Goal: Ask a question: Seek information or help from site administrators or community

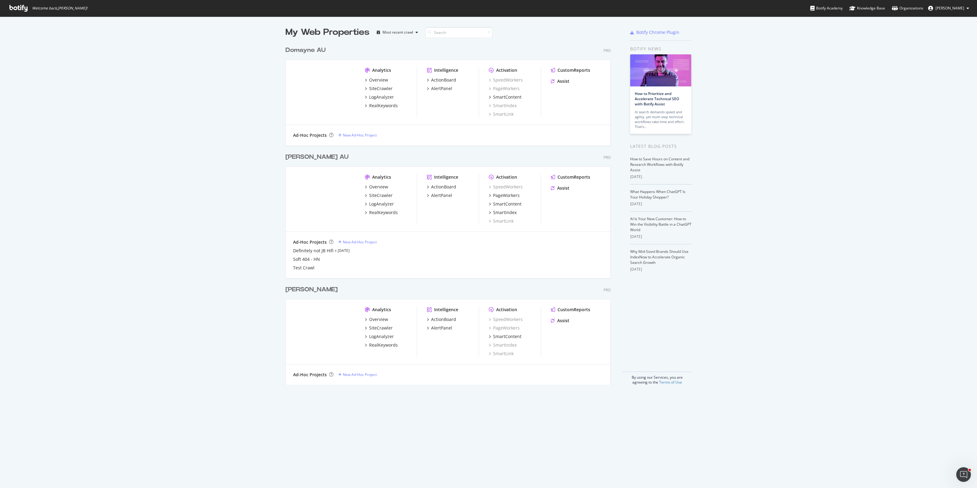
click at [179, 122] on div "My Web Properties Most recent crawl Domayne AU Pro Analytics Overview SiteCrawl…" at bounding box center [488, 205] width 977 height 378
click at [207, 217] on div "My Web Properties Most recent crawl Domayne AU Pro Analytics Overview SiteCrawl…" at bounding box center [488, 205] width 977 height 378
click at [130, 274] on div "My Web Properties Most recent crawl Domayne AU Pro Analytics Overview SiteCrawl…" at bounding box center [488, 205] width 977 height 378
click at [185, 238] on div "My Web Properties Most recent crawl Domayne AU Pro Analytics Overview SiteCrawl…" at bounding box center [488, 205] width 977 height 378
click at [559, 190] on div "Assist" at bounding box center [563, 188] width 12 height 6
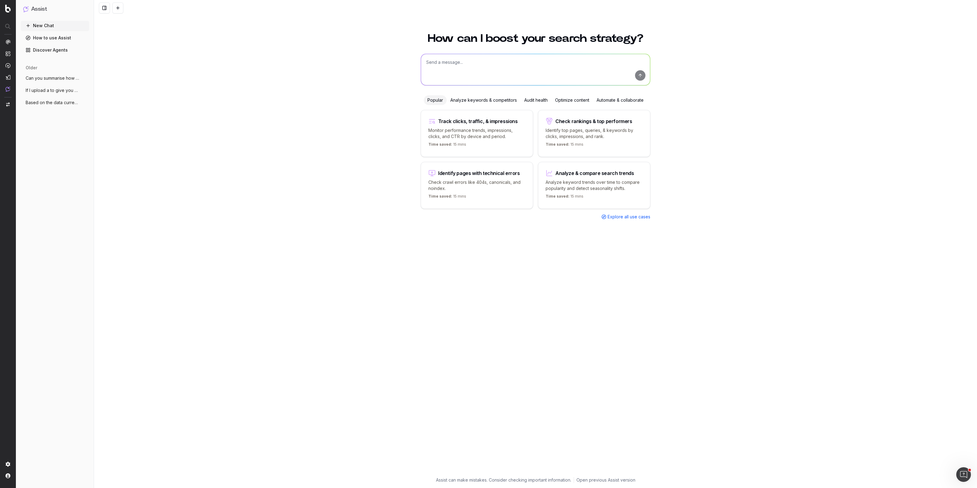
click at [298, 177] on div "How can I boost your search strategy? Popular Analyze keywords & competitors Au…" at bounding box center [535, 257] width 883 height 462
click at [443, 67] on textarea at bounding box center [535, 69] width 229 height 31
type textarea "P"
paste textarea "[URL][DOMAIN_NAME][PERSON_NAME]"
type textarea "Have a look at this URL ([URL][DOMAIN_NAME][PERSON_NAME]). Write three question…"
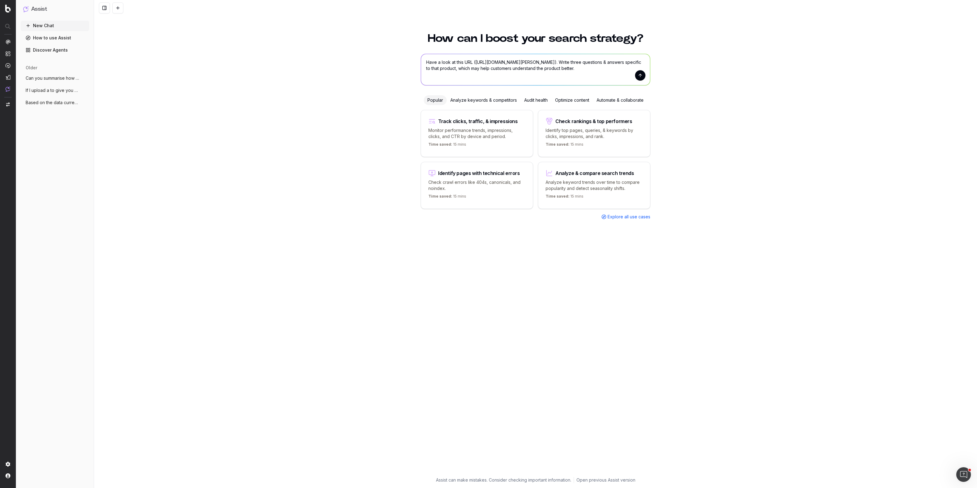
click at [637, 72] on button "submit" at bounding box center [640, 75] width 10 height 10
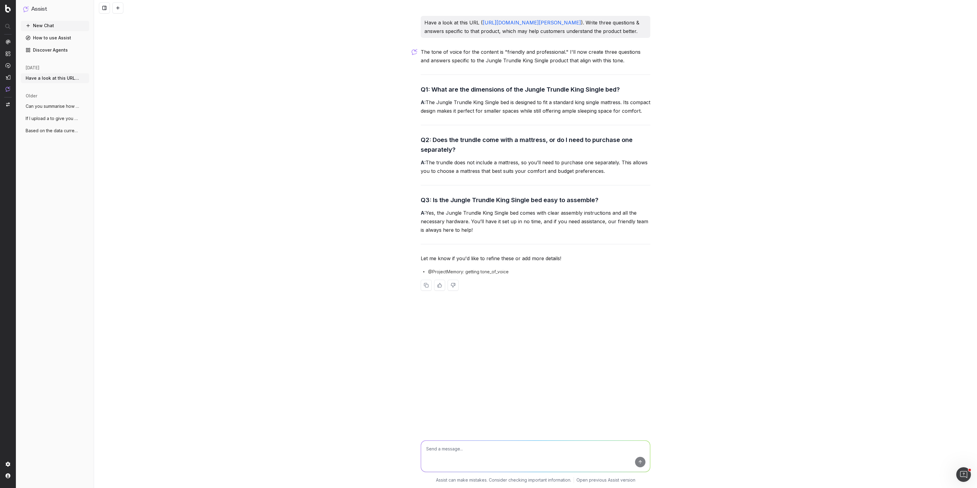
click at [446, 451] on textarea at bounding box center [535, 456] width 229 height 31
paste textarea "[URL][DOMAIN_NAME]"
drag, startPoint x: 479, startPoint y: 449, endPoint x: 486, endPoint y: 449, distance: 7.0
click at [486, 449] on textarea "Now, do the same for this URL - [URL][DOMAIN_NAME]" at bounding box center [535, 456] width 229 height 31
click at [645, 463] on textarea "Now, do the same for this product - [URL][DOMAIN_NAME]" at bounding box center [535, 456] width 229 height 31
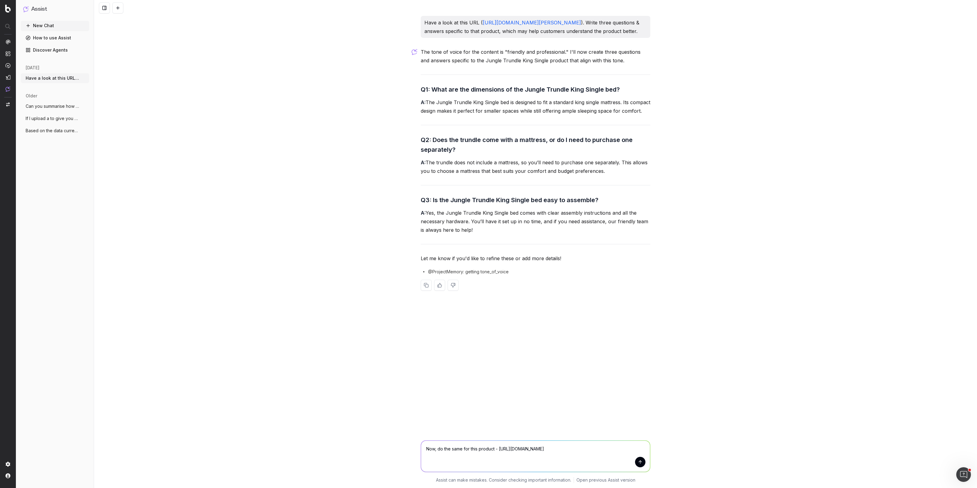
type textarea "Now, do the same for this product - [URL][DOMAIN_NAME]"
click at [641, 465] on button "submit" at bounding box center [640, 462] width 10 height 10
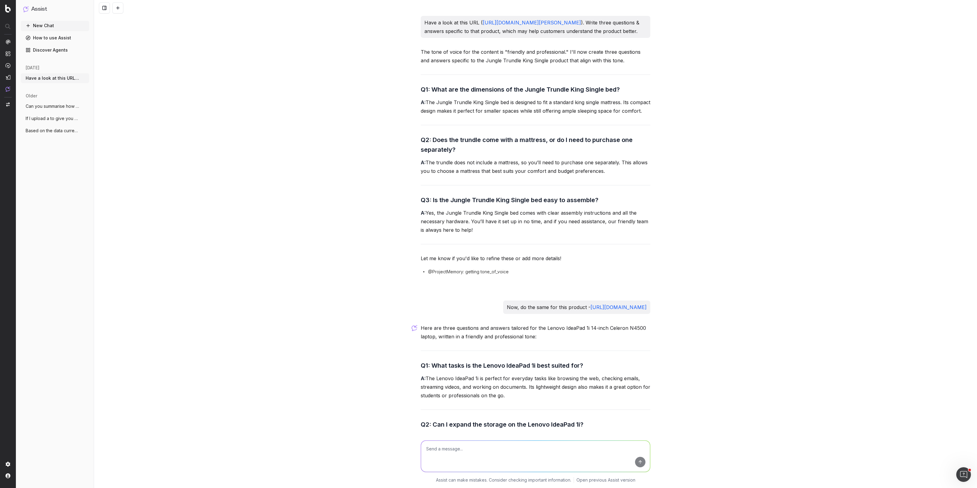
scroll to position [165, 0]
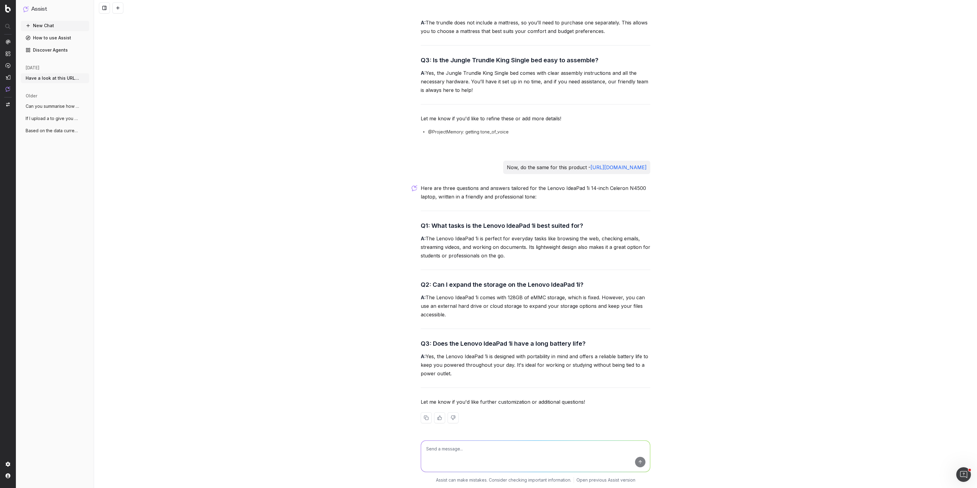
click at [454, 462] on textarea at bounding box center [535, 456] width 229 height 31
paste textarea "[URL][DOMAIN_NAME]"
type textarea "Now do the same for this product - [URL][DOMAIN_NAME]"
click at [637, 466] on button "submit" at bounding box center [640, 462] width 10 height 10
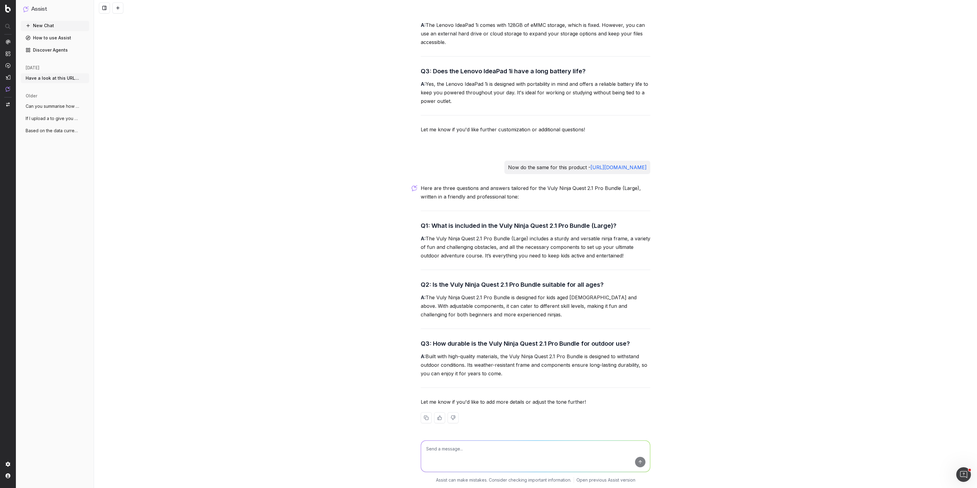
scroll to position [447, 0]
click at [466, 445] on textarea at bounding box center [535, 456] width 229 height 31
paste textarea "Tefal Dual Easy Fry XXXL - 11L"
type textarea "Now do the same for this product name - "Tefal Dual Easy Fry XXXL - 11L""
click at [640, 460] on button "submit" at bounding box center [640, 462] width 10 height 10
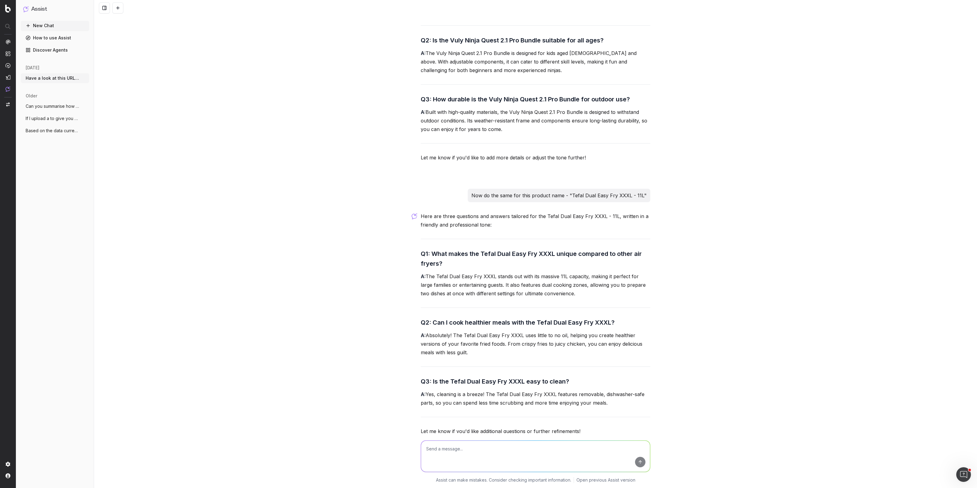
scroll to position [721, 0]
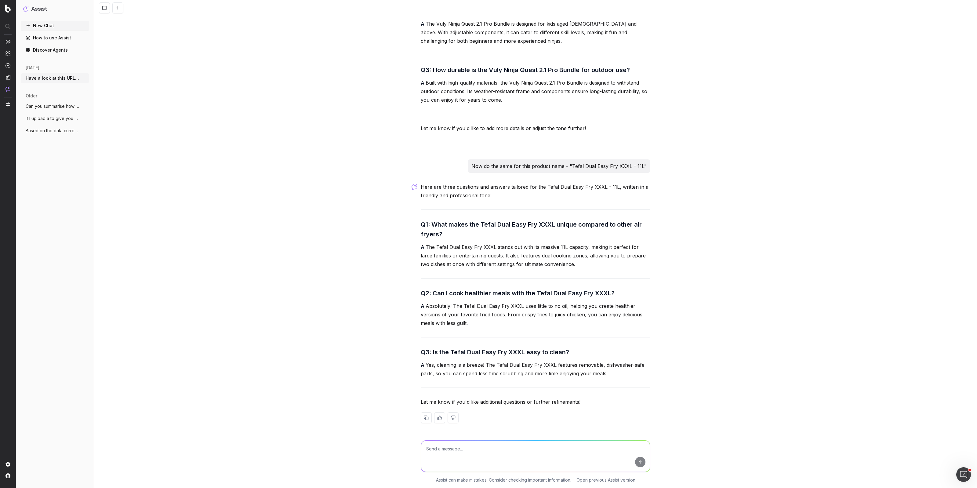
click at [464, 448] on textarea at bounding box center [535, 456] width 229 height 31
type textarea "How do you gather information on these products?"
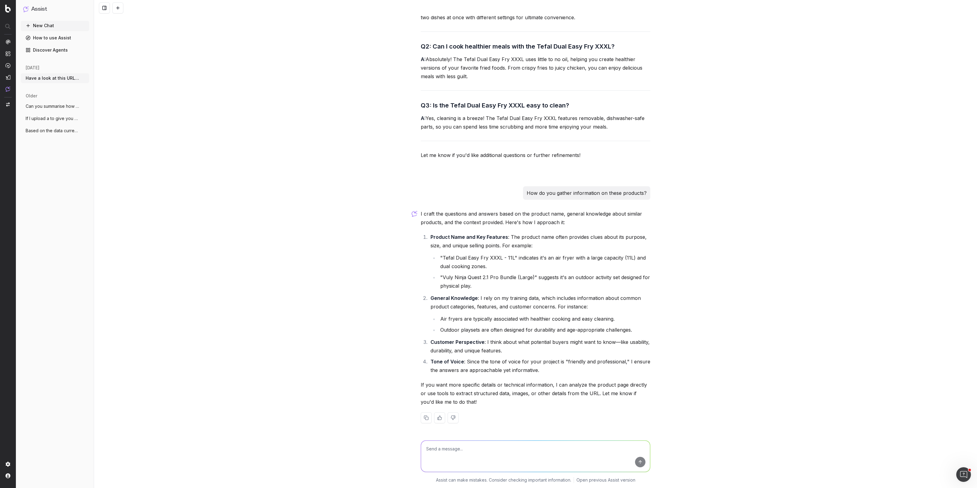
scroll to position [967, 0]
click at [536, 449] on textarea at bounding box center [535, 456] width 229 height 31
